Goal: Task Accomplishment & Management: Manage account settings

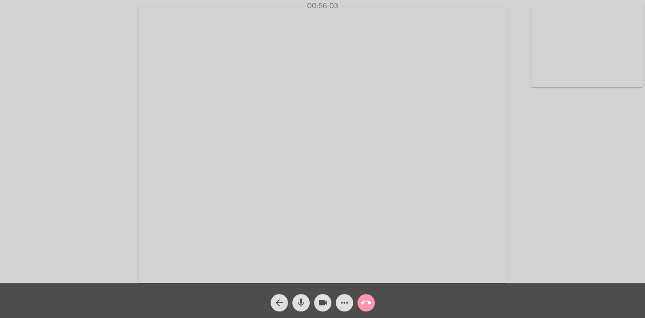
click at [533, 116] on div "Acessando Câmera e Microfone..." at bounding box center [322, 143] width 643 height 283
click at [579, 113] on div "Acessando Câmera e Microfone..." at bounding box center [322, 143] width 643 height 283
click at [361, 303] on mat-icon "call_end" at bounding box center [366, 302] width 10 height 10
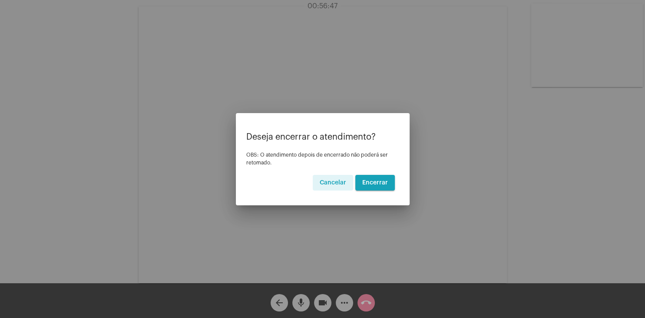
click at [369, 180] on span "Encerrar" at bounding box center [375, 182] width 26 height 6
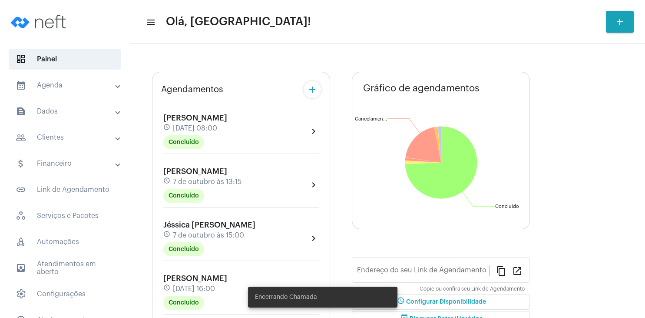
type input "[URL][DOMAIN_NAME]"
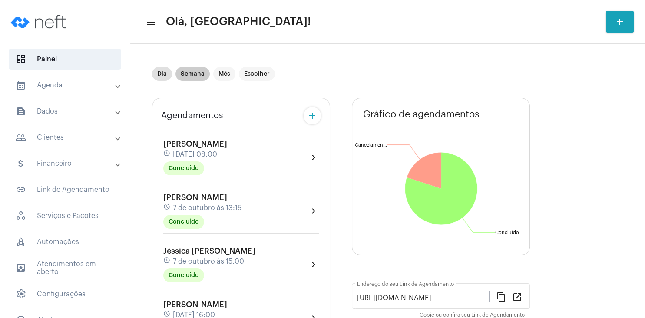
click at [196, 74] on mat-chip "Semana" at bounding box center [192, 74] width 34 height 14
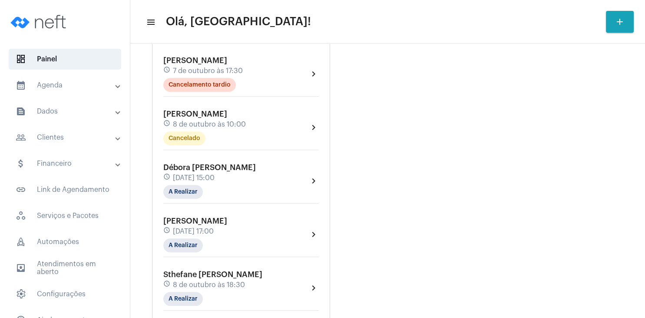
scroll to position [659, 0]
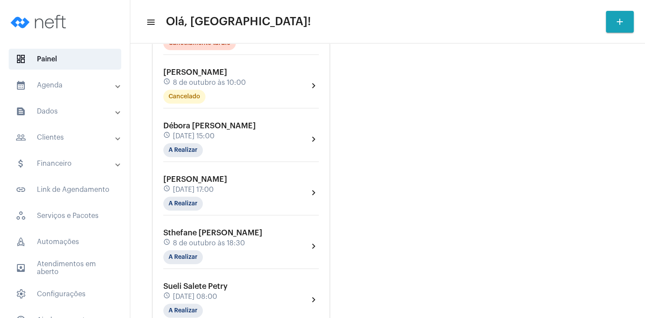
click at [59, 137] on mat-panel-title "people_outline Clientes" at bounding box center [66, 137] width 100 height 10
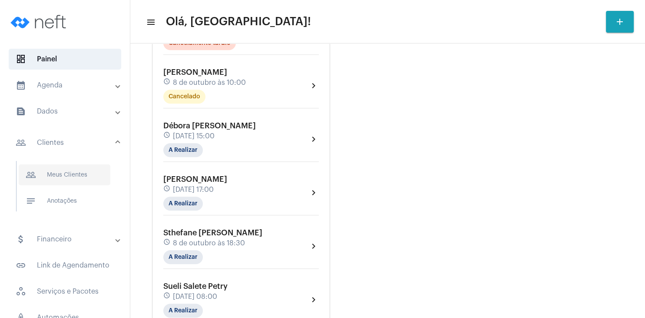
click at [67, 173] on span "people_outline Meus Clientes" at bounding box center [65, 174] width 92 height 21
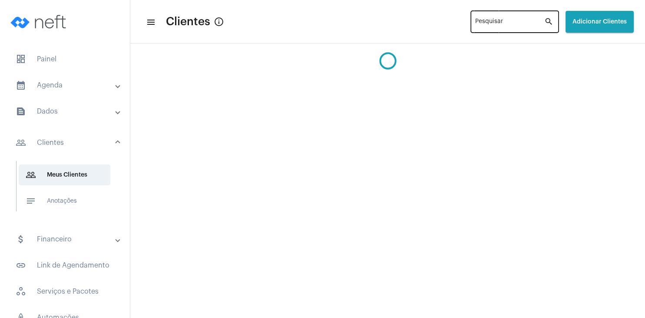
click at [475, 32] on div "Pesquisar" at bounding box center [509, 21] width 69 height 24
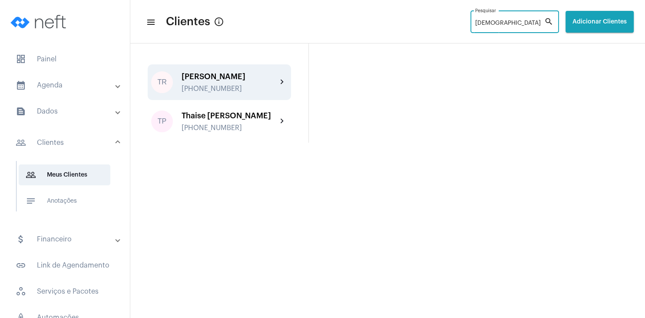
type input "[DEMOGRAPHIC_DATA]"
click at [228, 87] on div "[PHONE_NUMBER]" at bounding box center [230, 89] width 96 height 8
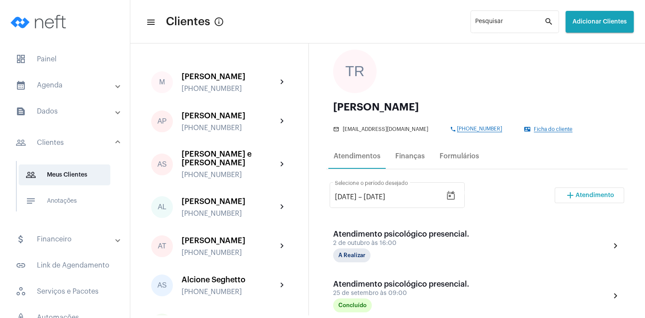
scroll to position [83, 0]
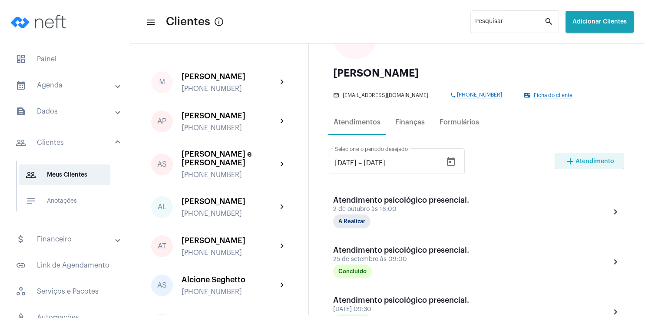
click at [598, 161] on span "Atendimento" at bounding box center [595, 161] width 39 height 6
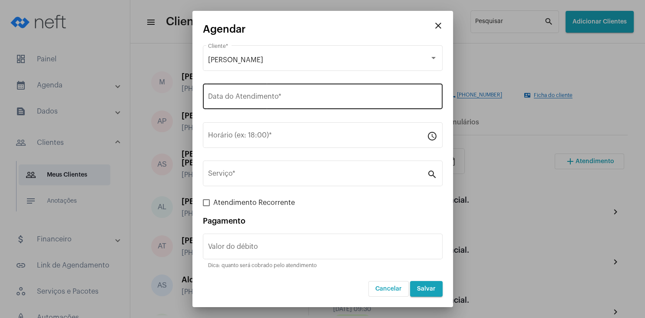
click at [268, 95] on input "Data do Atendimento *" at bounding box center [322, 98] width 229 height 8
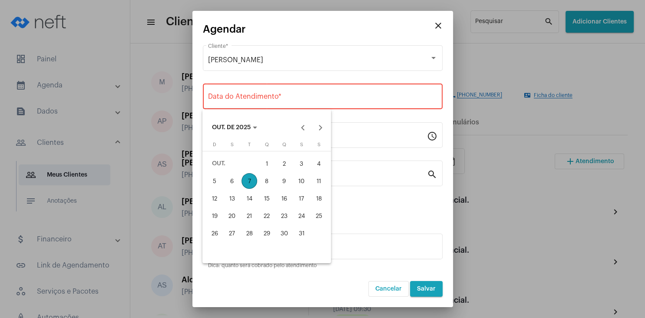
click at [271, 179] on div "8" at bounding box center [267, 181] width 16 height 16
type input "[DATE]"
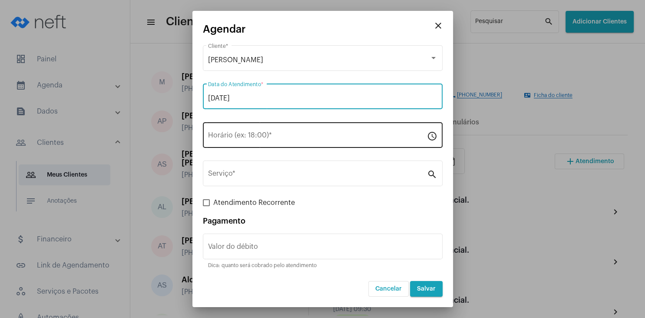
click at [263, 139] on input "Horário (ex: 18:00) *" at bounding box center [317, 137] width 219 height 8
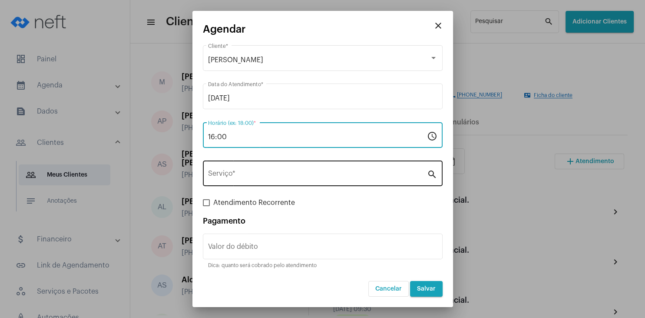
type input "16:00"
click at [283, 179] on input "Serviço *" at bounding box center [317, 175] width 219 height 8
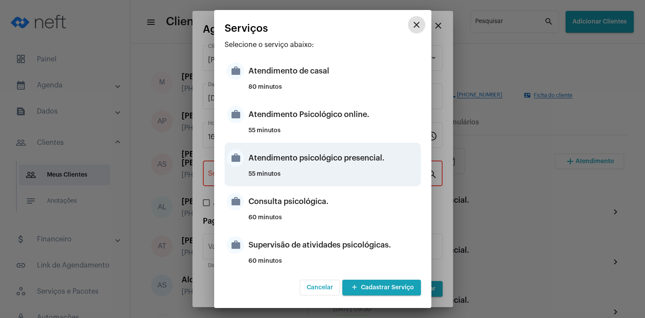
click at [374, 160] on div "Atendimento psicológico presencial." at bounding box center [333, 158] width 170 height 26
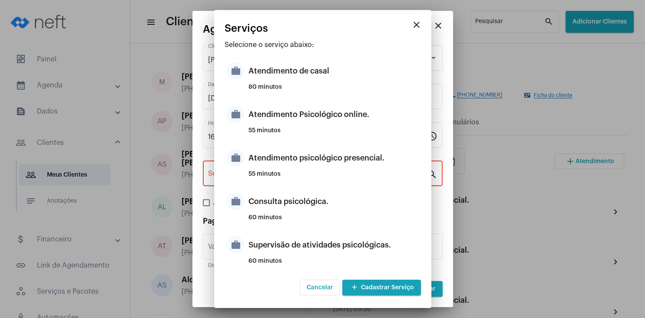
type input "Atendimento psicológico presencial."
type input "R$ 250"
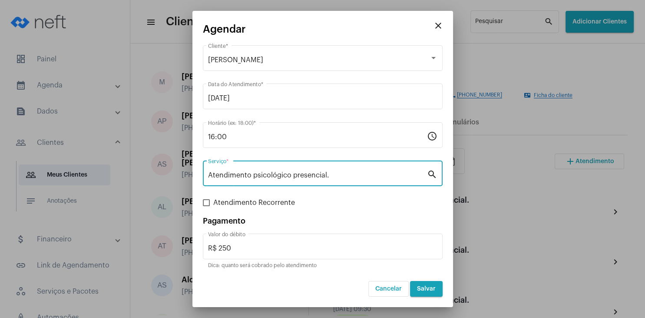
click at [430, 288] on span "Salvar" at bounding box center [426, 288] width 19 height 6
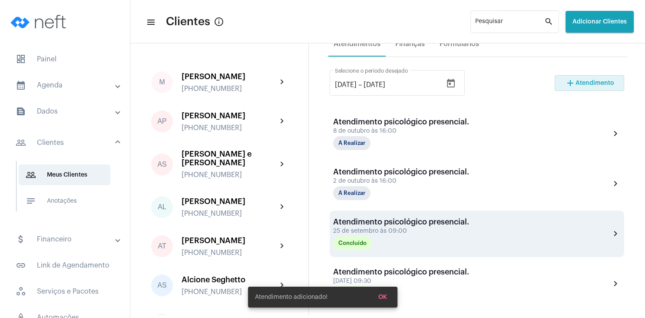
scroll to position [167, 0]
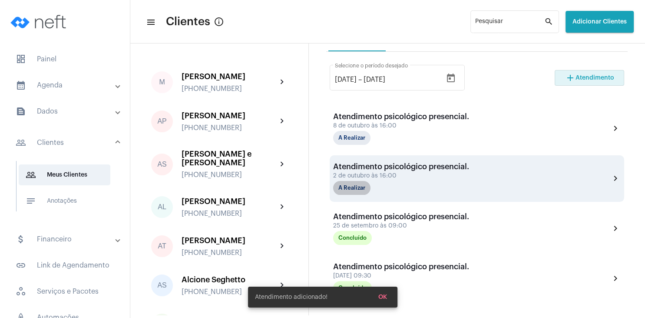
click at [359, 192] on mat-chip "A Realizar" at bounding box center [351, 188] width 37 height 14
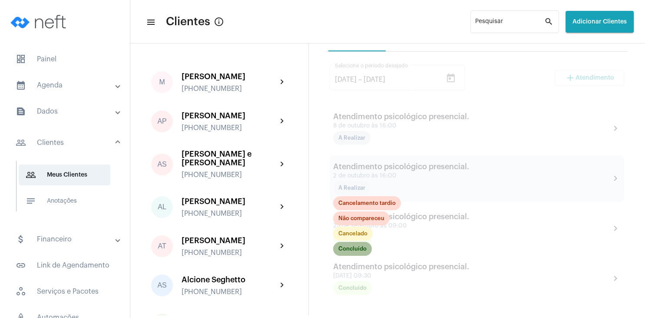
click at [352, 249] on mat-chip "Concluído" at bounding box center [352, 249] width 39 height 14
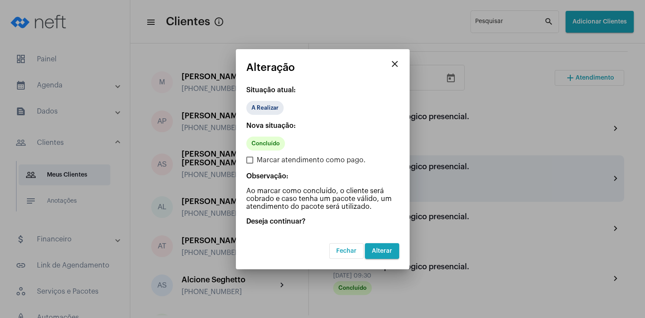
click at [378, 249] on span "Alterar" at bounding box center [382, 251] width 20 height 6
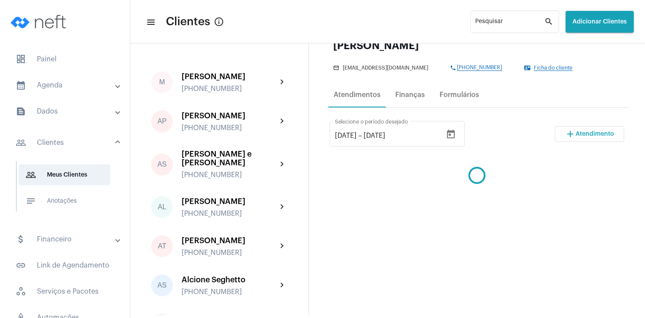
scroll to position [42, 0]
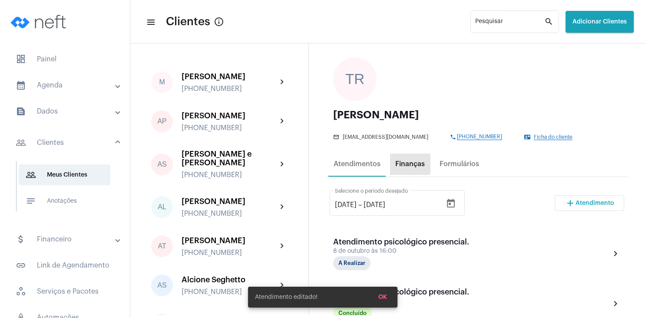
click at [408, 164] on div "Finanças" at bounding box center [410, 164] width 30 height 8
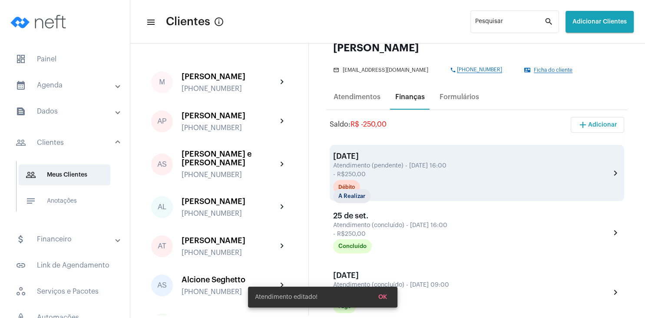
scroll to position [125, 0]
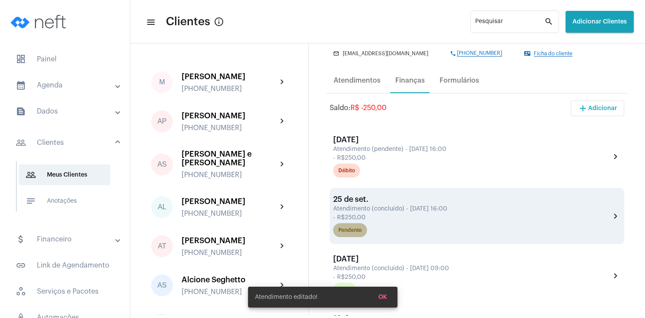
click at [356, 231] on div "Pendente" at bounding box center [349, 230] width 23 height 6
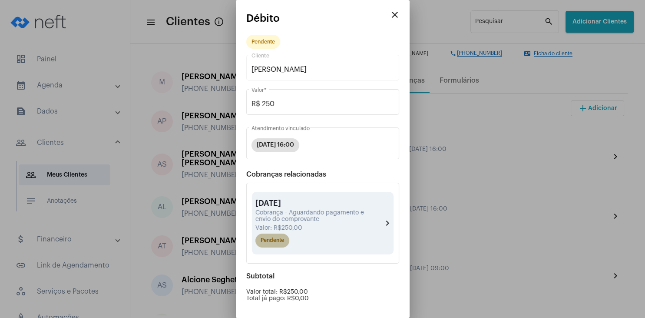
click at [272, 243] on mat-chip "Pendente" at bounding box center [272, 240] width 34 height 14
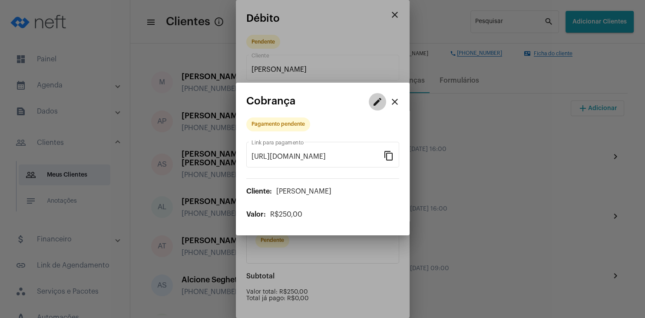
click at [374, 99] on mat-icon "edit" at bounding box center [377, 101] width 10 height 10
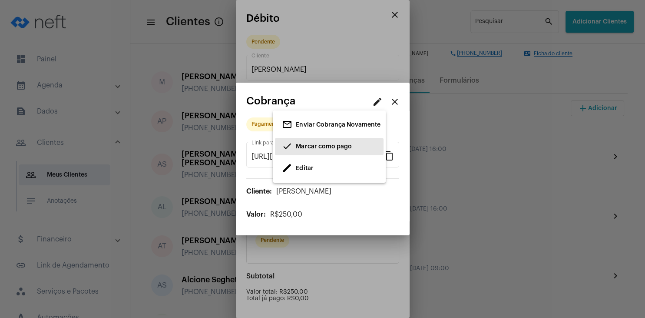
click at [321, 147] on span "Marcar como pago" at bounding box center [324, 146] width 56 height 6
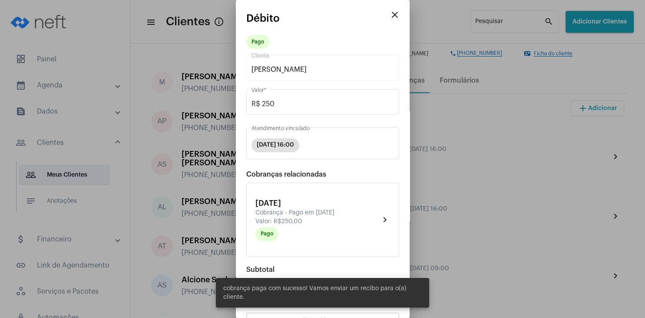
click at [387, 13] on button "close" at bounding box center [394, 14] width 17 height 17
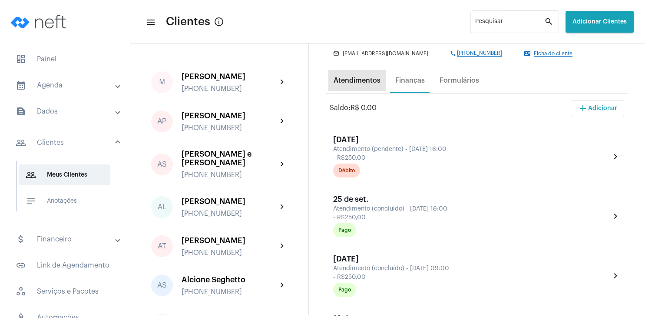
click at [350, 76] on div "Atendimentos" at bounding box center [356, 80] width 57 height 21
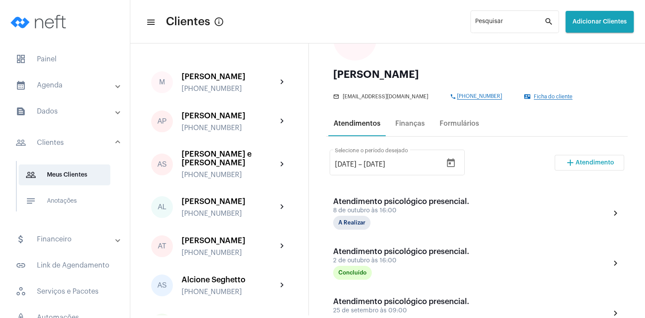
scroll to position [83, 0]
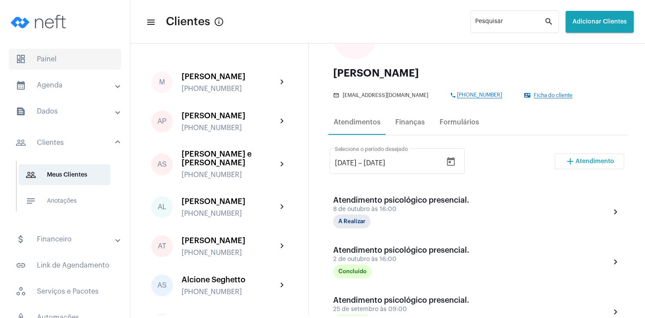
click at [55, 60] on span "dashboard Painel" at bounding box center [65, 59] width 113 height 21
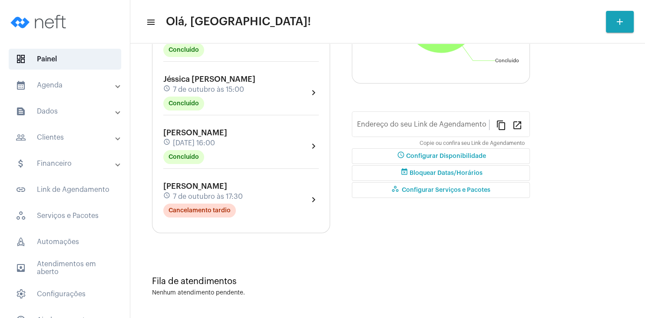
type input "[URL][DOMAIN_NAME]"
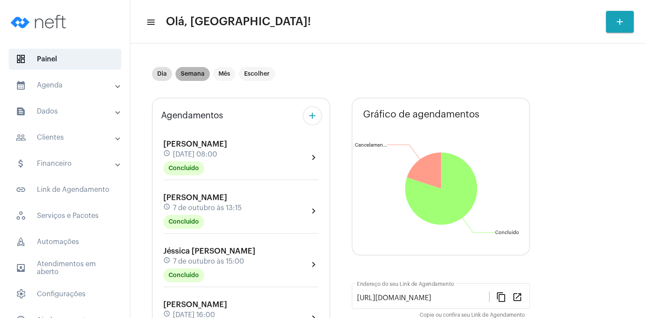
click at [187, 74] on mat-chip "Semana" at bounding box center [192, 74] width 34 height 14
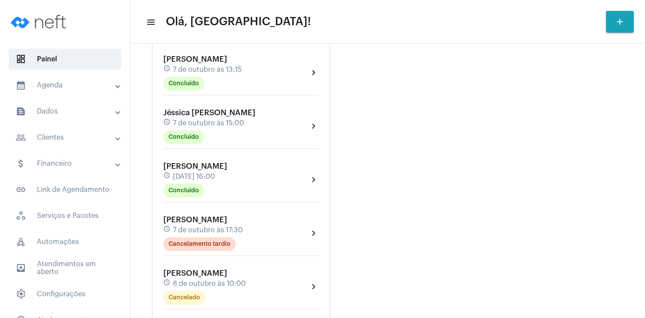
scroll to position [167, 0]
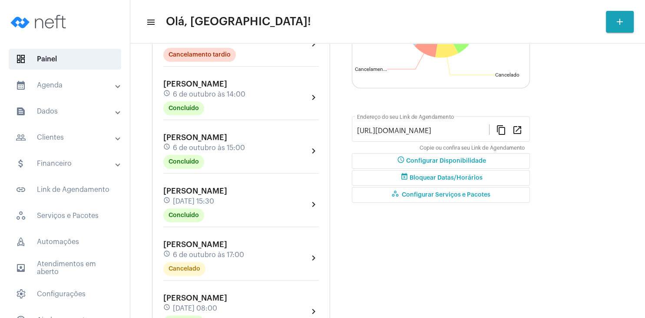
click at [215, 99] on div "schedule [DATE] 14:00" at bounding box center [204, 94] width 82 height 10
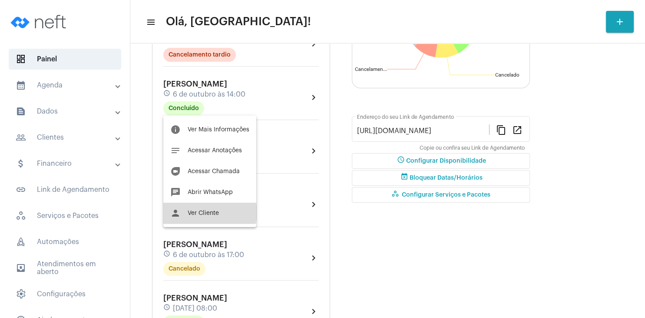
click at [209, 212] on span "Ver Cliente" at bounding box center [203, 213] width 31 height 6
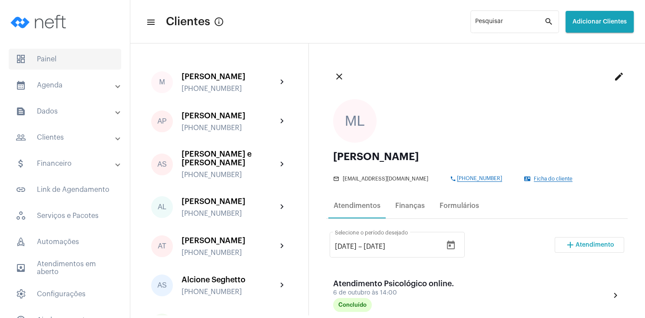
click at [73, 64] on span "dashboard Painel" at bounding box center [65, 59] width 113 height 21
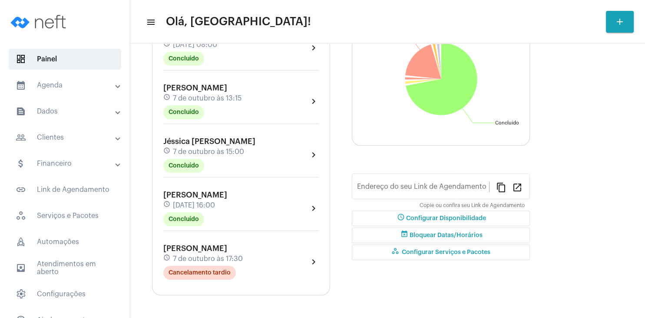
type input "[URL][DOMAIN_NAME]"
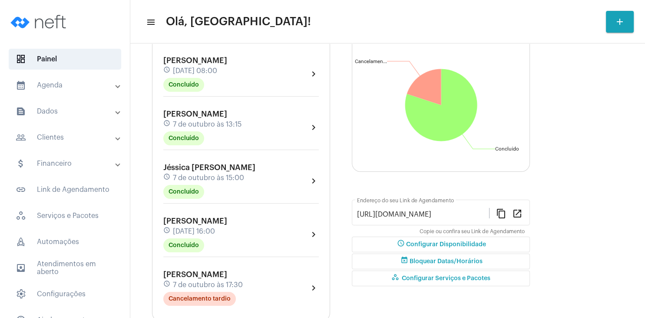
scroll to position [109, 0]
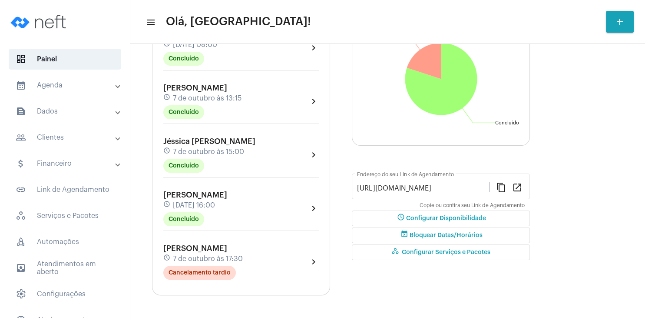
click at [217, 95] on span "7 de outubro às 13:15" at bounding box center [207, 98] width 69 height 8
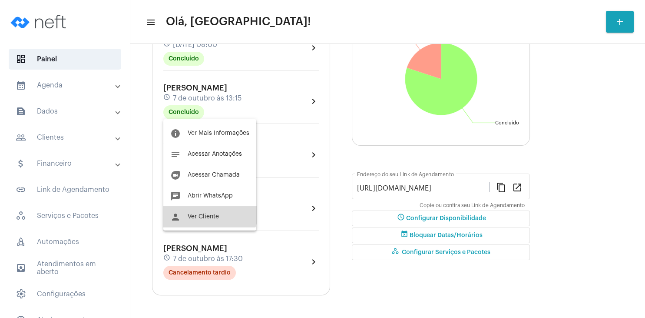
click at [203, 210] on button "person Ver Cliente" at bounding box center [209, 216] width 93 height 21
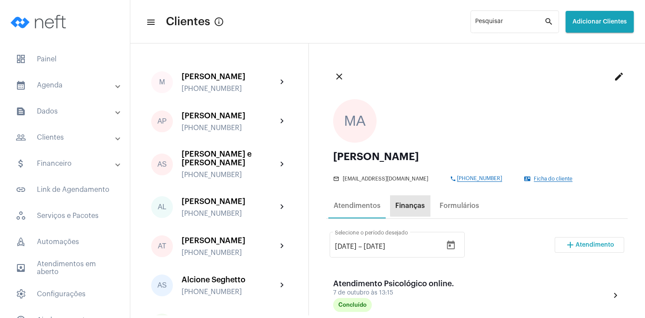
click at [416, 197] on div "Finanças" at bounding box center [410, 205] width 40 height 21
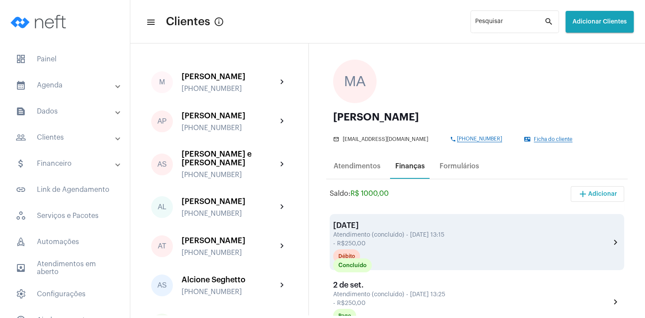
scroll to position [125, 0]
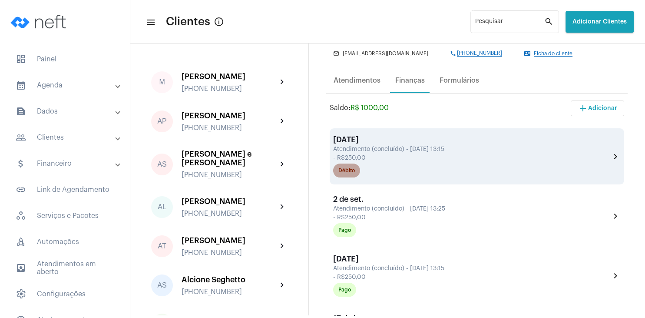
click at [347, 170] on div "Débito" at bounding box center [346, 171] width 17 height 6
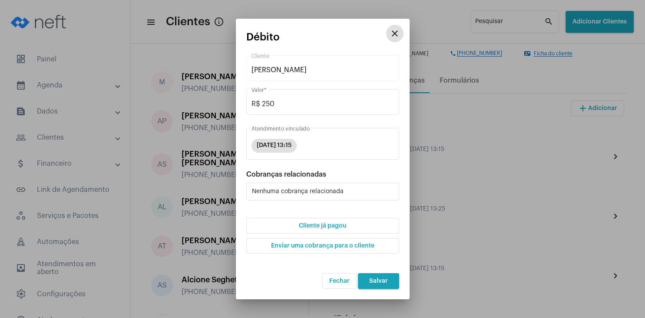
click at [322, 230] on button "Cliente já pagou" at bounding box center [322, 226] width 153 height 16
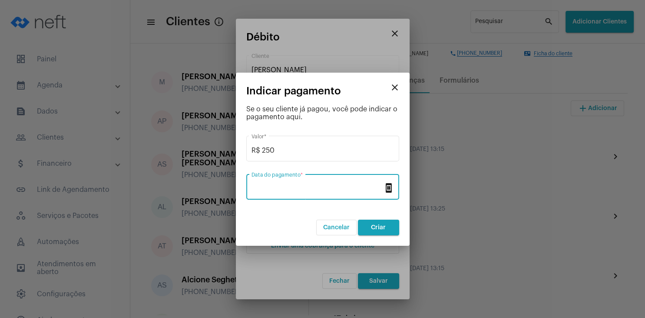
click at [305, 188] on input "Data do pagamento *" at bounding box center [318, 189] width 132 height 8
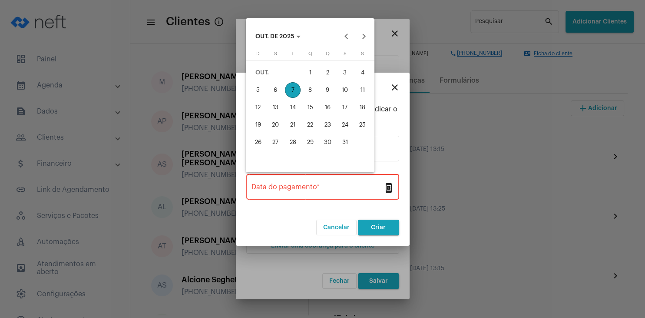
click at [288, 89] on div "7" at bounding box center [293, 90] width 16 height 16
type input "[DATE]"
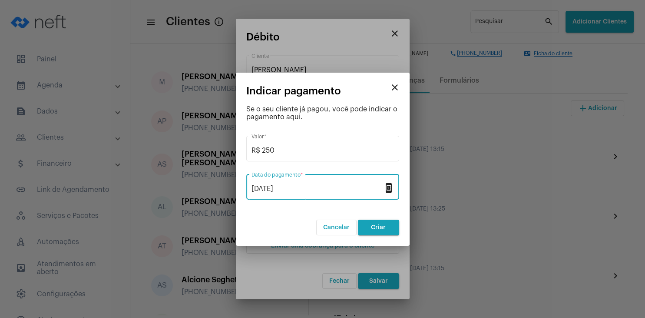
click at [383, 230] on button "Criar" at bounding box center [378, 227] width 41 height 16
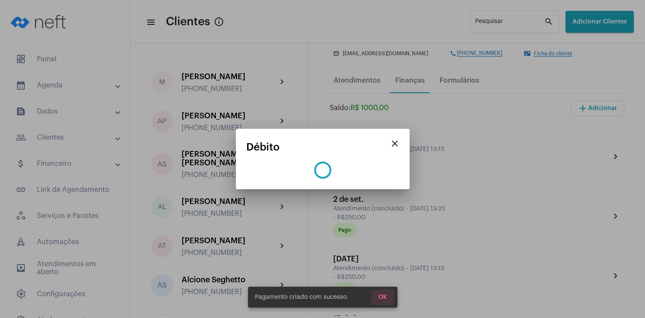
click at [387, 296] on button "OK" at bounding box center [382, 297] width 23 height 16
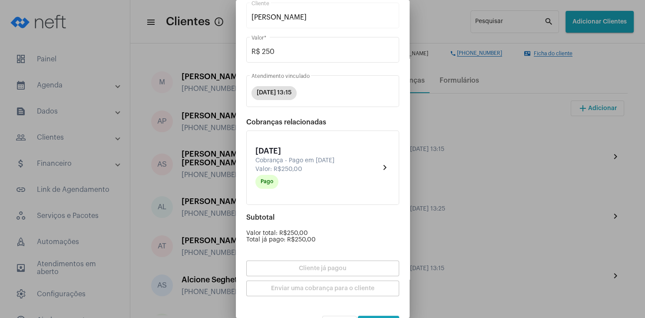
scroll to position [76, 0]
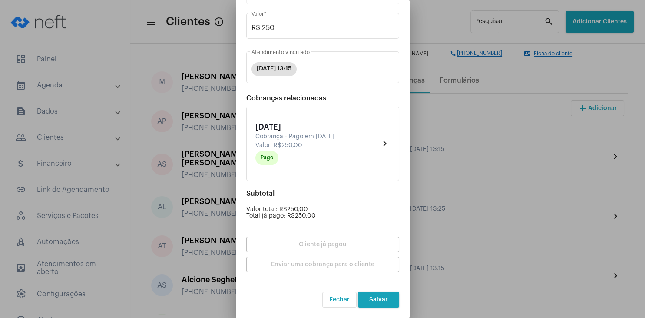
click at [384, 308] on mat-dialog-container "close Débito Pago [PERSON_NAME] Cliente R$ 250 Valor * [DATE] 13:15 Atendimento…" at bounding box center [323, 159] width 174 height 318
click at [384, 301] on span "Salvar" at bounding box center [378, 299] width 19 height 6
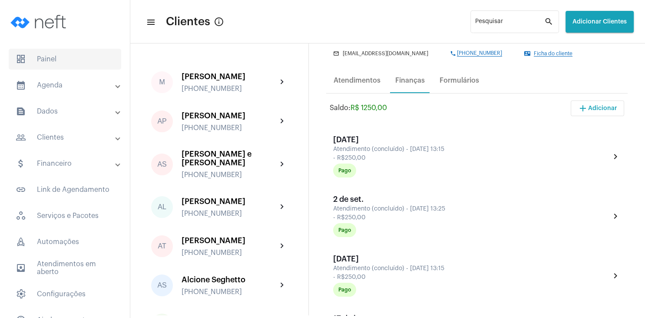
click at [50, 67] on span "dashboard Painel" at bounding box center [65, 59] width 113 height 21
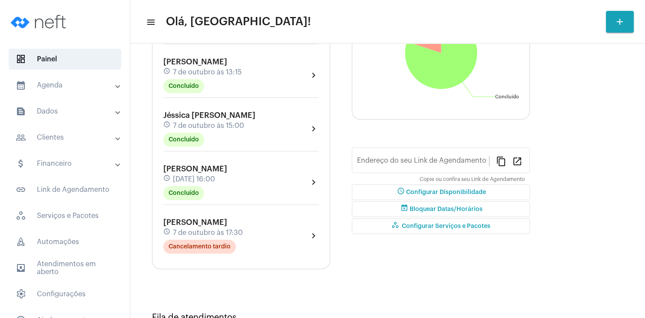
type input "[URL][DOMAIN_NAME]"
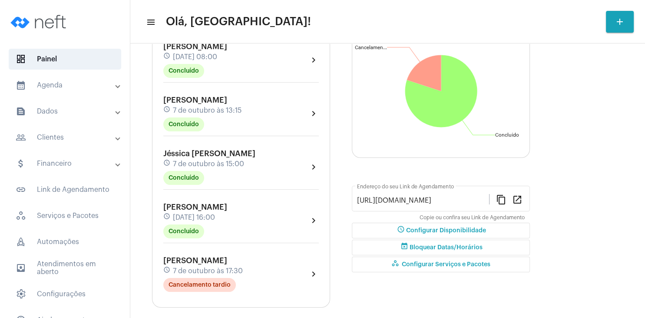
scroll to position [109, 0]
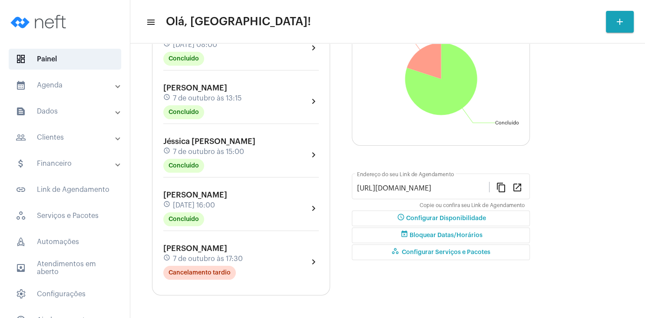
click at [215, 207] on span "[DATE] 16:00" at bounding box center [194, 205] width 42 height 8
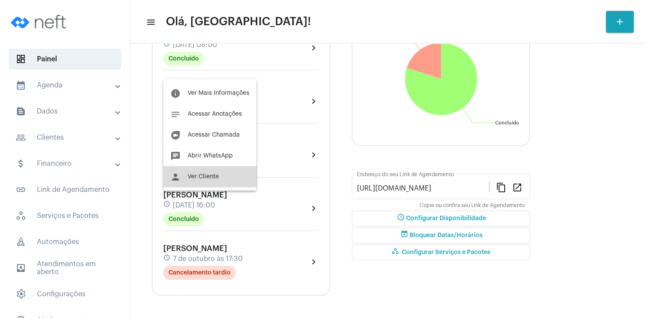
click at [210, 175] on span "Ver Cliente" at bounding box center [203, 176] width 31 height 6
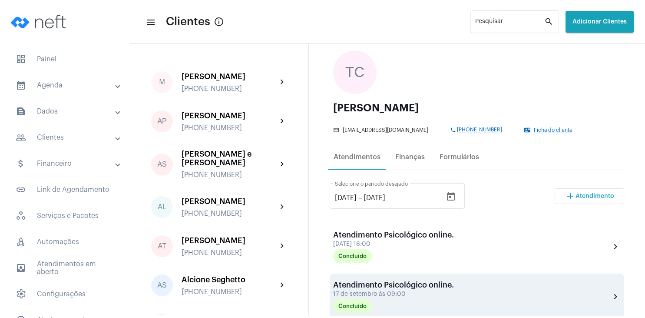
scroll to position [83, 0]
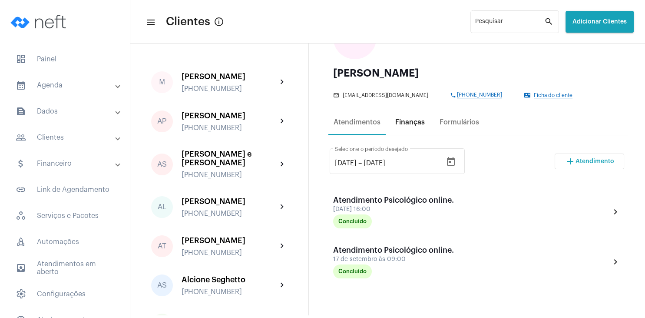
click at [404, 125] on div "Finanças" at bounding box center [410, 122] width 30 height 8
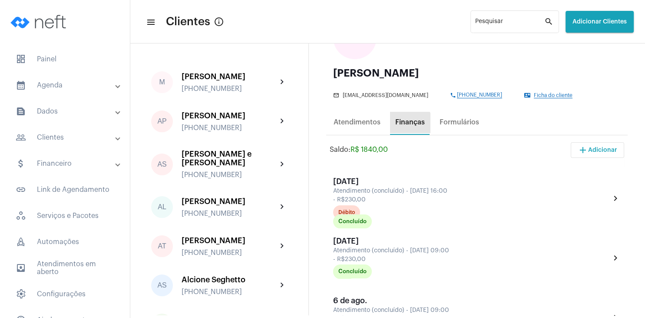
scroll to position [0, 0]
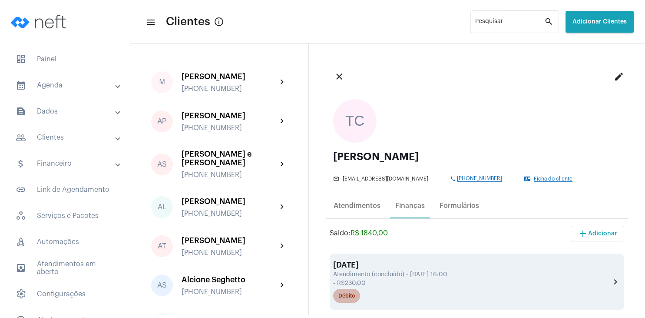
click at [346, 291] on mat-chip "Débito" at bounding box center [346, 295] width 27 height 14
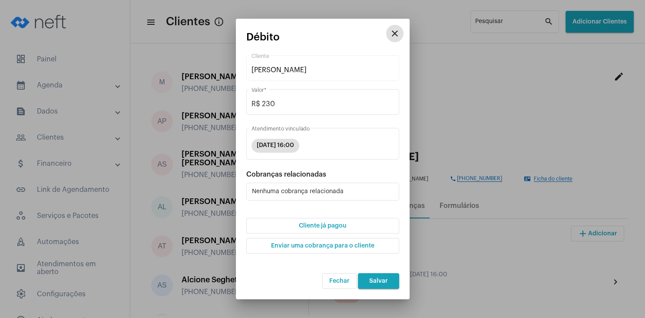
click at [314, 222] on button "Cliente já pagou" at bounding box center [322, 226] width 153 height 16
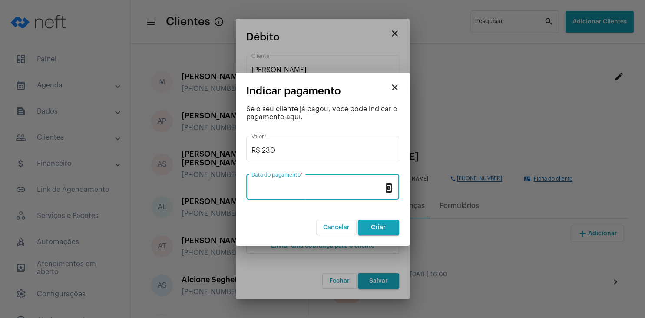
click at [289, 187] on input "Data do pagamento *" at bounding box center [318, 189] width 132 height 8
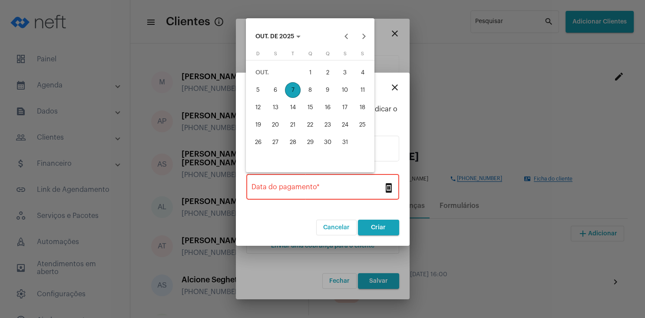
click at [296, 89] on div "7" at bounding box center [293, 90] width 16 height 16
type input "[DATE]"
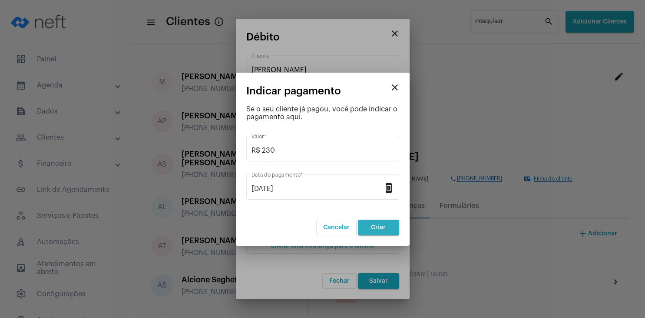
click at [374, 223] on button "Criar" at bounding box center [378, 227] width 41 height 16
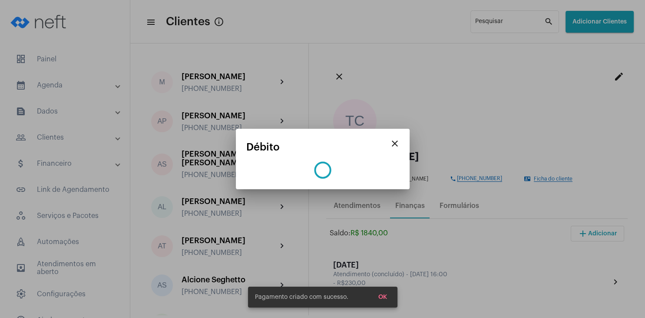
click at [386, 294] on span "OK" at bounding box center [382, 297] width 9 height 6
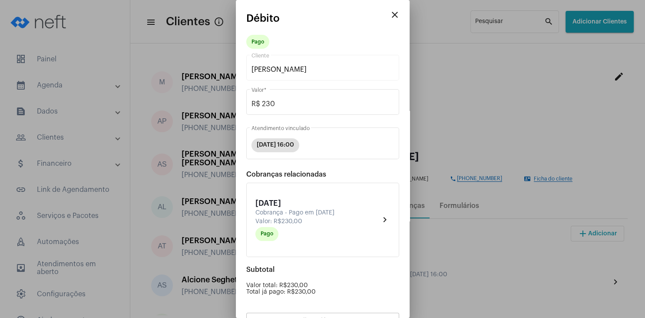
scroll to position [76, 0]
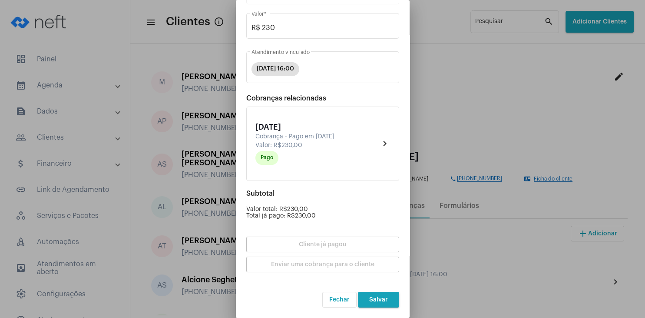
click at [381, 295] on button "Salvar" at bounding box center [378, 299] width 41 height 16
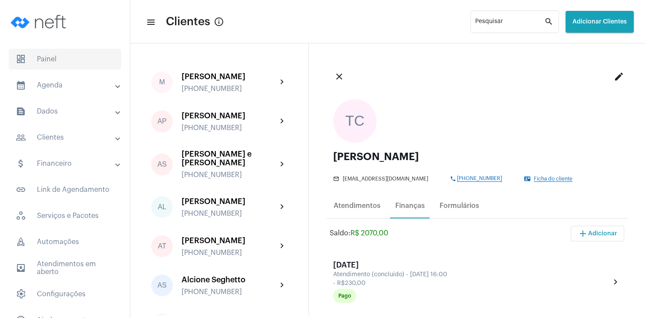
click at [47, 62] on span "dashboard Painel" at bounding box center [65, 59] width 113 height 21
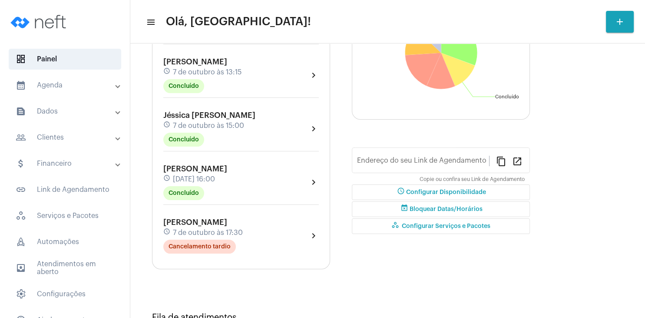
type input "[URL][DOMAIN_NAME]"
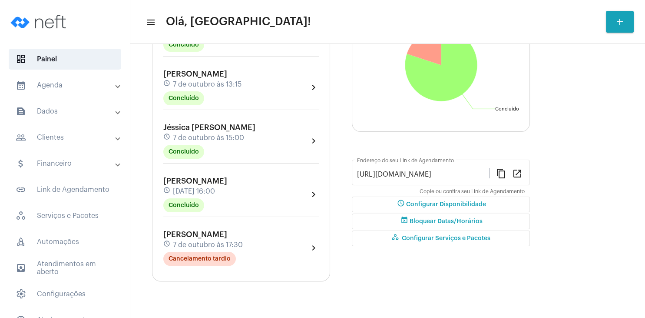
scroll to position [125, 0]
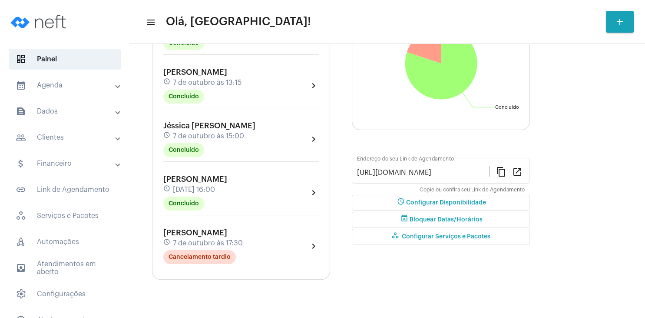
click at [215, 188] on span "[DATE] 16:00" at bounding box center [194, 189] width 42 height 8
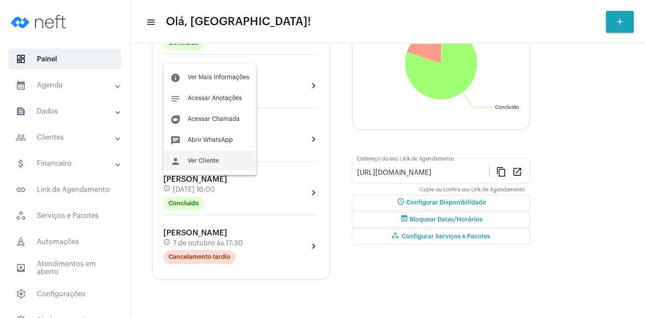
click at [218, 155] on button "person Ver Cliente" at bounding box center [209, 160] width 93 height 21
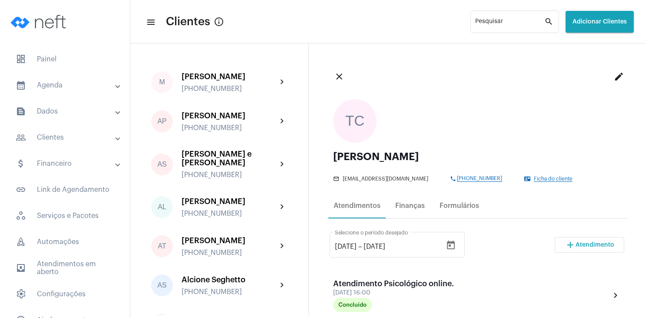
click at [587, 251] on button "add Atendimento" at bounding box center [590, 245] width 70 height 16
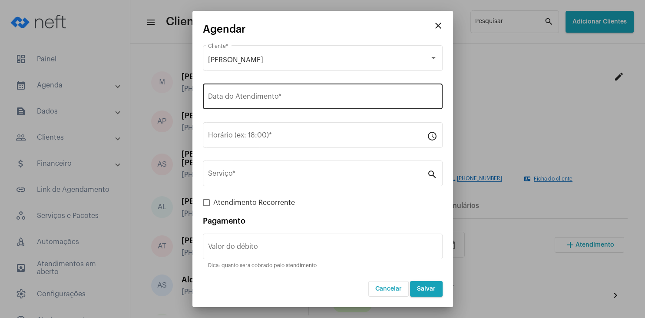
click at [228, 102] on input "Data do Atendimento *" at bounding box center [322, 98] width 229 height 8
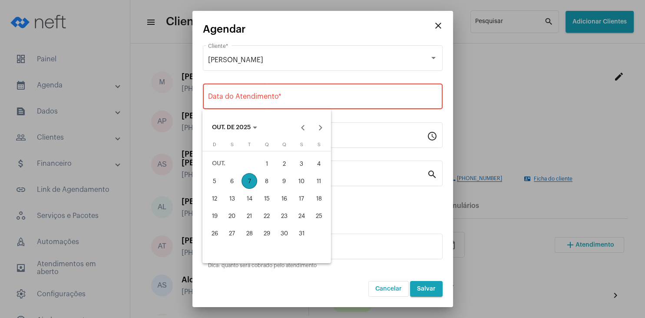
click at [271, 237] on div "29" at bounding box center [267, 233] width 16 height 16
type input "[DATE]"
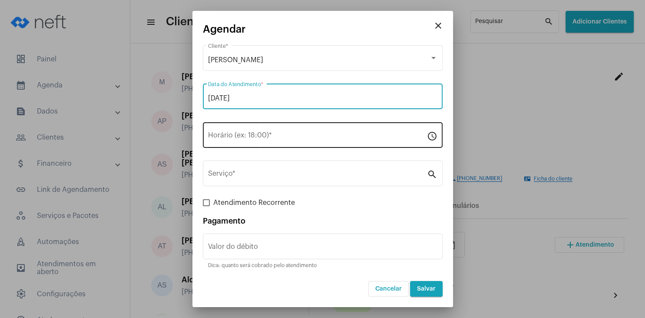
click at [244, 139] on input "Horário (ex: 18:00) *" at bounding box center [317, 137] width 219 height 8
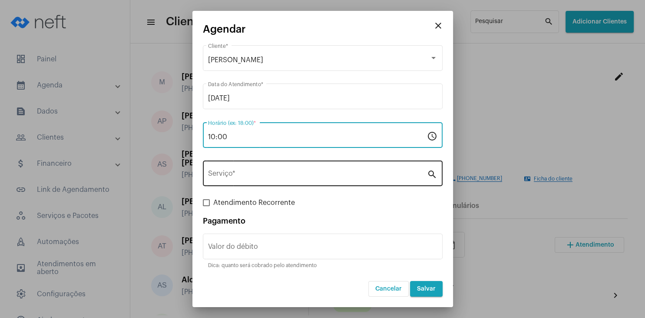
type input "10:00"
click at [232, 172] on input "Serviço *" at bounding box center [317, 175] width 219 height 8
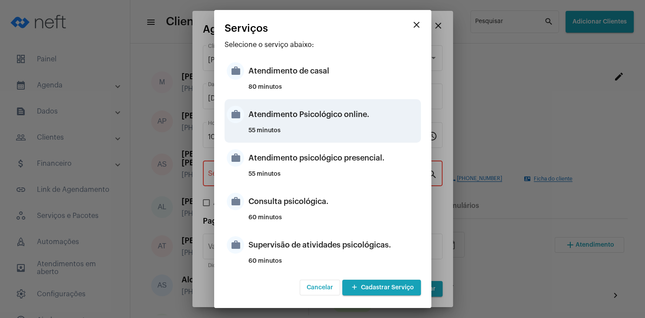
click at [353, 122] on div "Atendimento Psicológico online." at bounding box center [333, 114] width 170 height 26
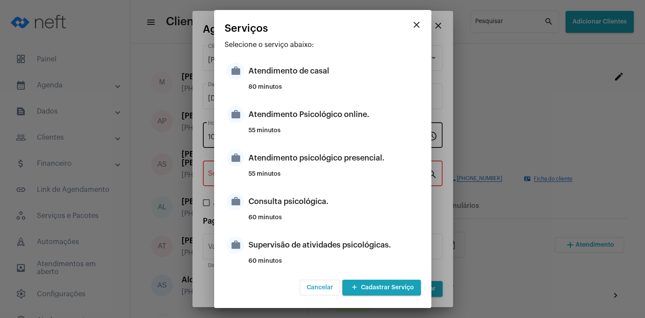
type input "Atendimento Psicológico online."
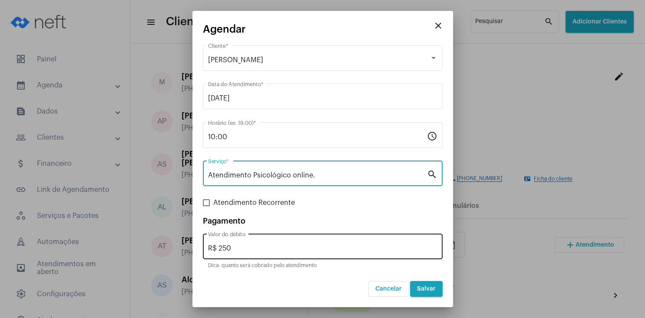
click at [248, 247] on input "R$ 250" at bounding box center [322, 248] width 229 height 8
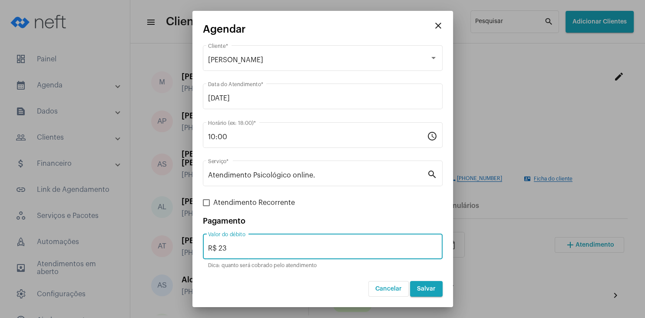
type input "R$ 230"
click at [422, 287] on span "Salvar" at bounding box center [426, 288] width 19 height 6
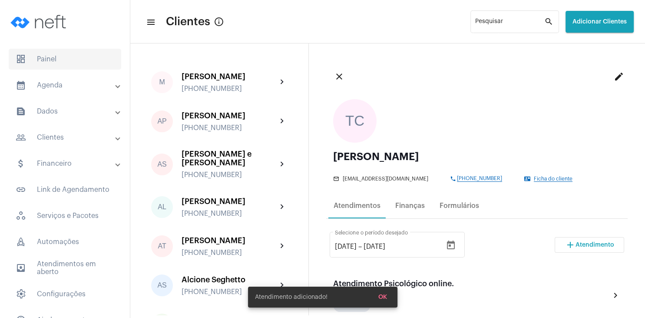
click at [51, 59] on span "dashboard Painel" at bounding box center [65, 59] width 113 height 21
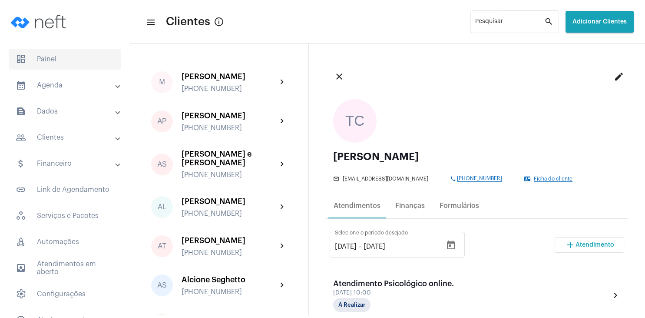
click at [59, 65] on span "dashboard Painel" at bounding box center [65, 59] width 113 height 21
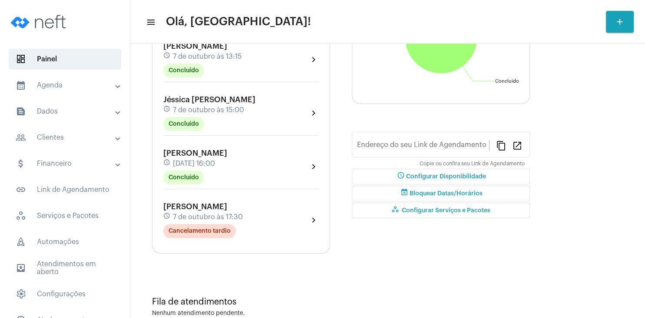
type input "[URL][DOMAIN_NAME]"
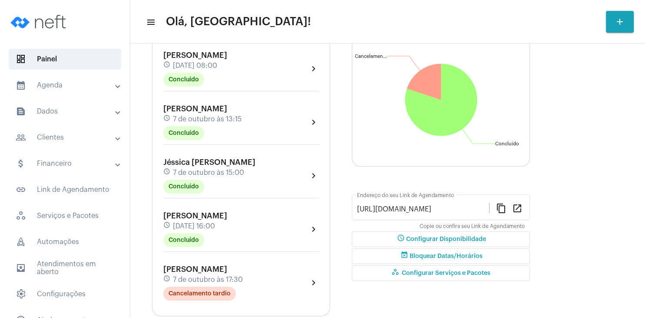
scroll to position [5, 0]
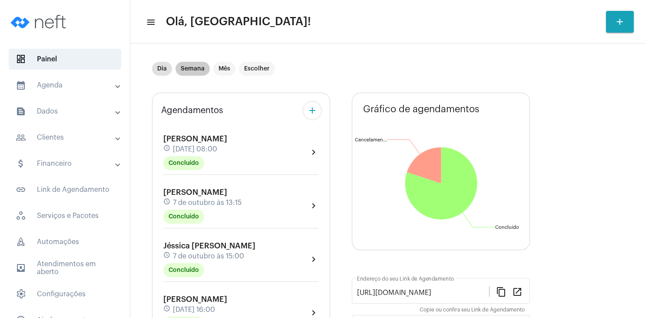
click at [203, 70] on mat-chip "Semana" at bounding box center [192, 69] width 34 height 14
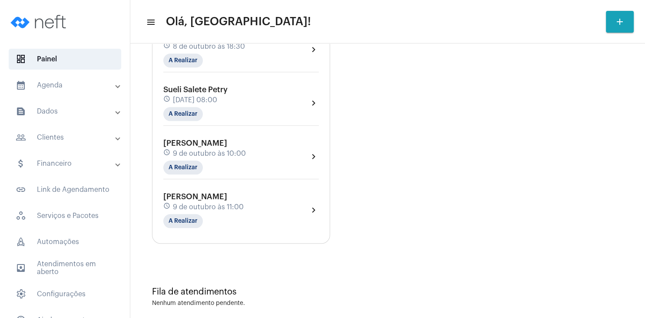
scroll to position [917, 0]
